Goal: Communication & Community: Answer question/provide support

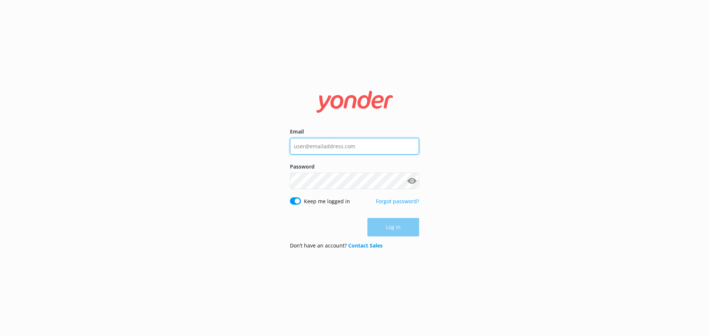
type input "[EMAIL_ADDRESS][DOMAIN_NAME]"
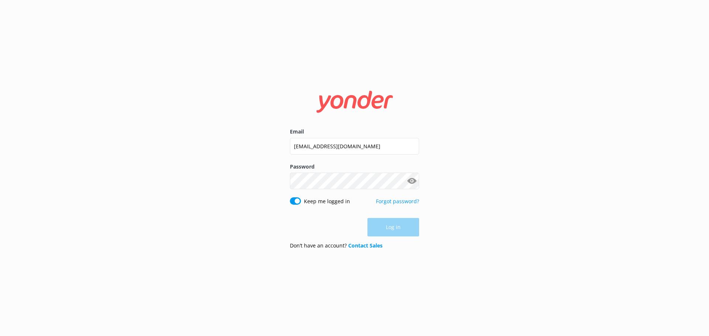
click at [395, 233] on div "Log in" at bounding box center [354, 227] width 129 height 18
click at [394, 232] on button "Log in" at bounding box center [394, 228] width 52 height 18
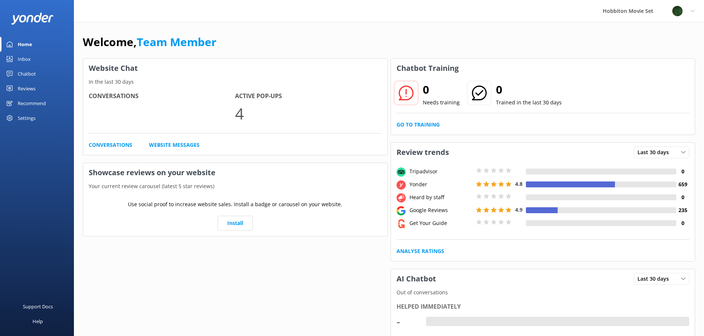
click at [32, 58] on link "Inbox" at bounding box center [37, 59] width 74 height 15
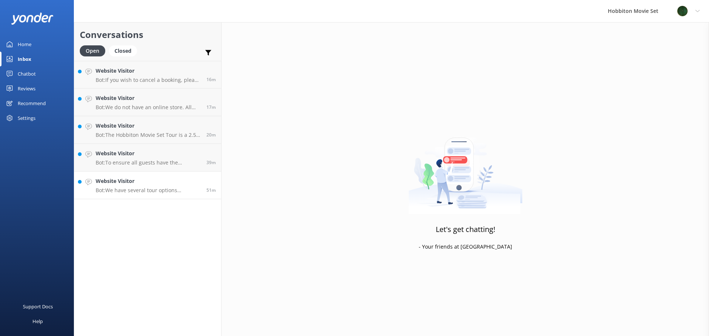
click at [157, 186] on div "Website Visitor Bot: We have several tour options available. You can explore th…" at bounding box center [148, 185] width 105 height 16
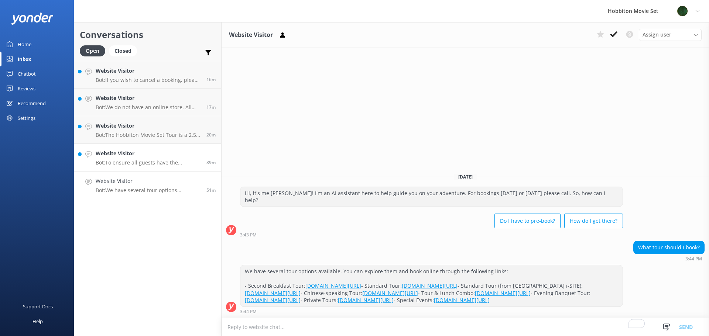
click at [146, 160] on p "Bot: To ensure all guests have the complete experience, the only way to access …" at bounding box center [148, 163] width 105 height 7
